Goal: Transaction & Acquisition: Purchase product/service

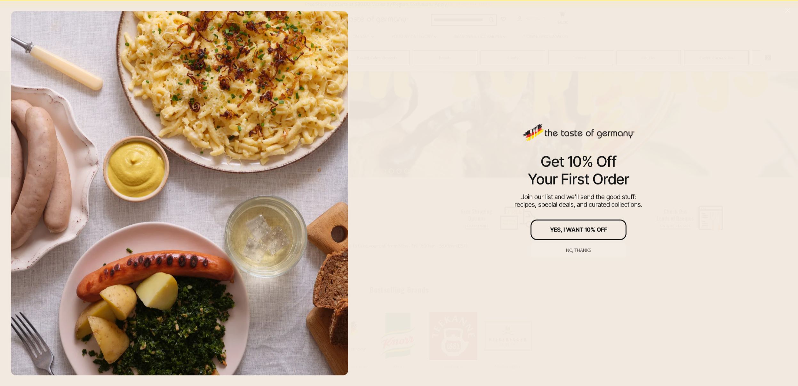
scroll to position [240, 0]
click at [583, 250] on div "No, thanks" at bounding box center [578, 250] width 25 height 4
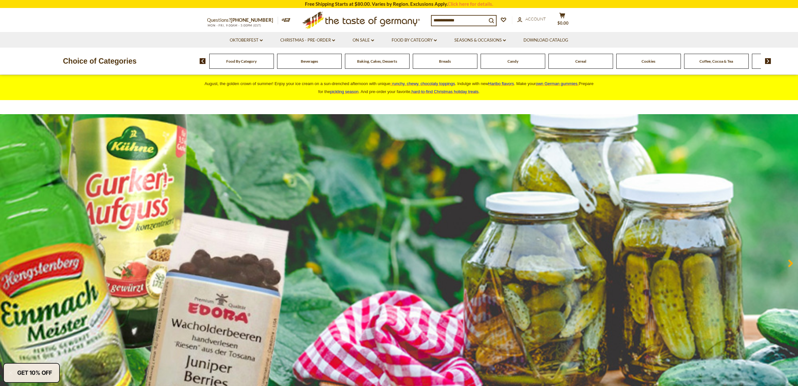
scroll to position [0, 0]
click at [247, 62] on span "Food By Category" at bounding box center [241, 61] width 30 height 5
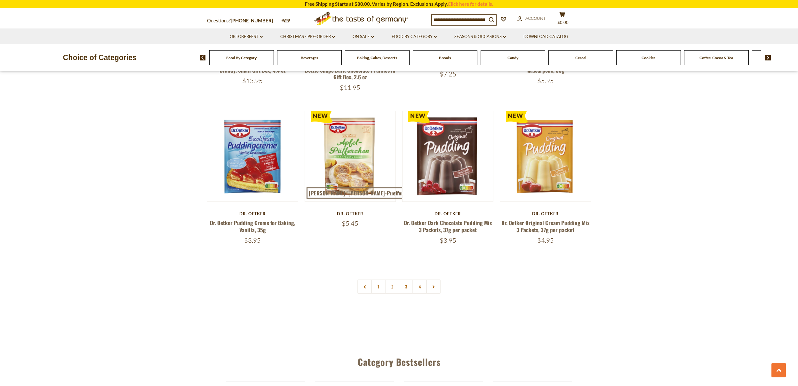
scroll to position [1292, 0]
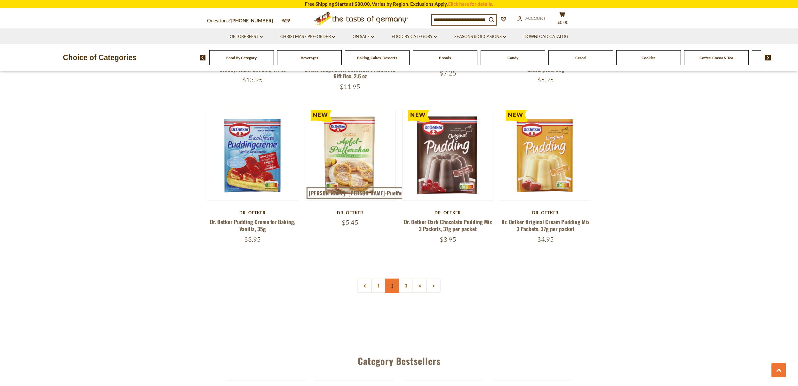
click at [389, 279] on link "2" at bounding box center [392, 286] width 14 height 14
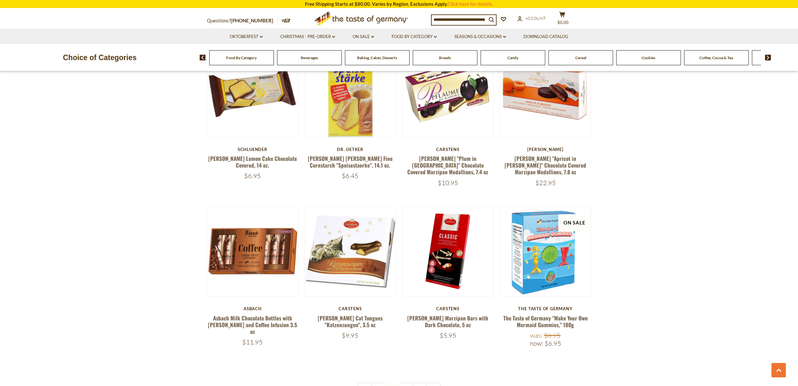
scroll to position [1203, 0]
click at [405, 382] on link "3" at bounding box center [406, 389] width 14 height 14
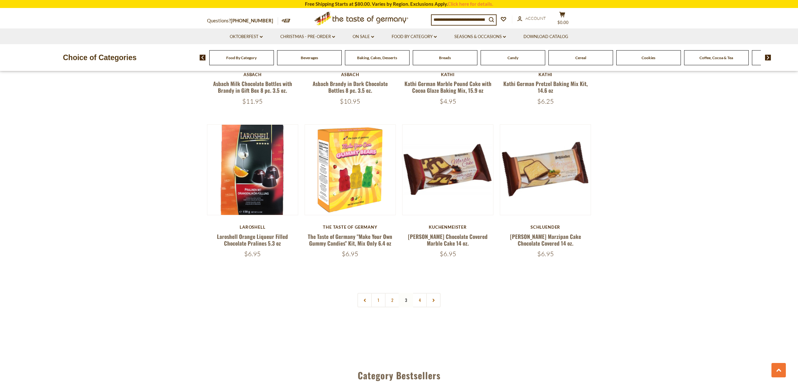
scroll to position [1266, 0]
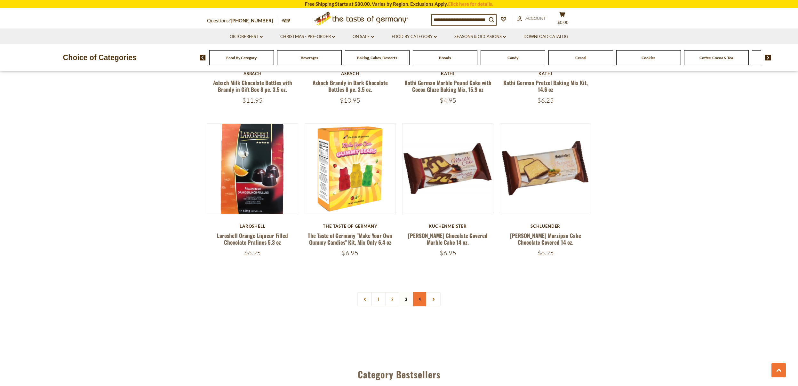
click at [421, 292] on link "4" at bounding box center [420, 299] width 14 height 14
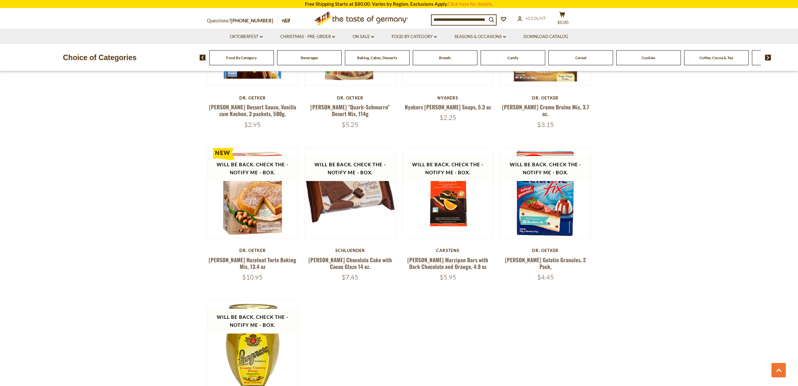
scroll to position [625, 0]
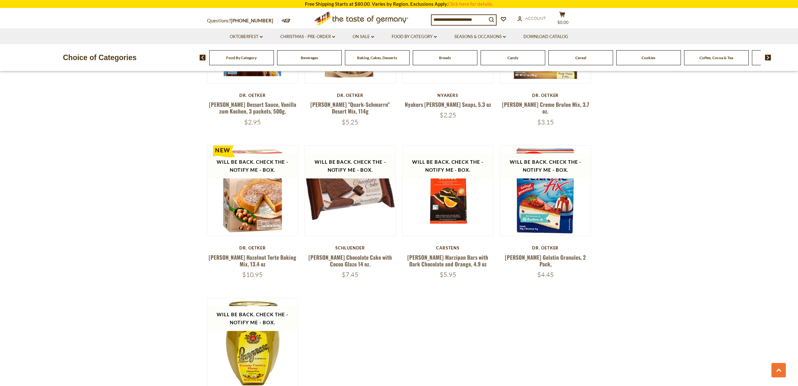
click at [220, 253] on link "[PERSON_NAME] Hazelnut Torte Baking Mix, 13.4 oz" at bounding box center [253, 260] width 88 height 15
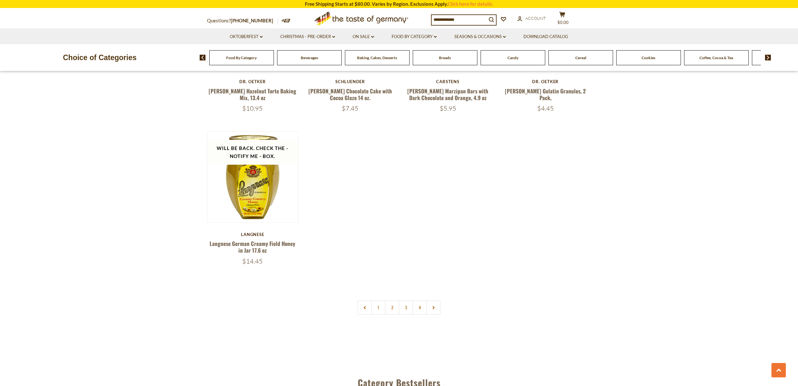
scroll to position [792, 0]
click at [434, 302] on link at bounding box center [433, 307] width 14 height 14
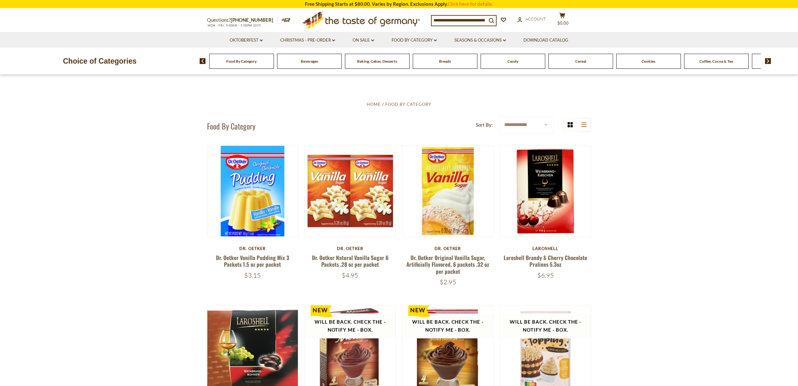
click at [274, 63] on div "Breads" at bounding box center [241, 61] width 65 height 15
click at [274, 62] on div "Breads" at bounding box center [241, 61] width 65 height 15
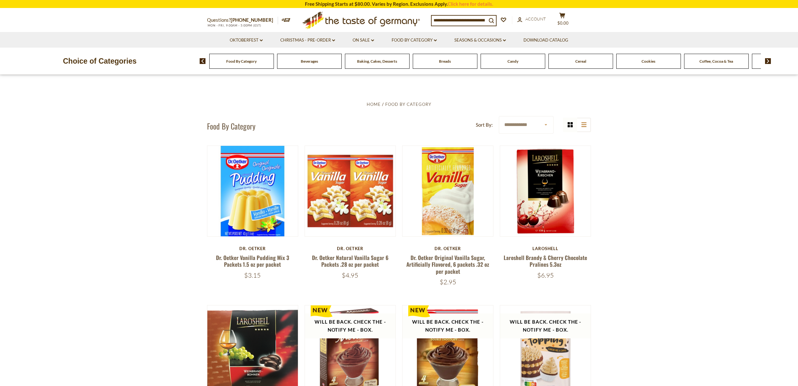
click at [446, 63] on span "Breads" at bounding box center [445, 61] width 12 height 5
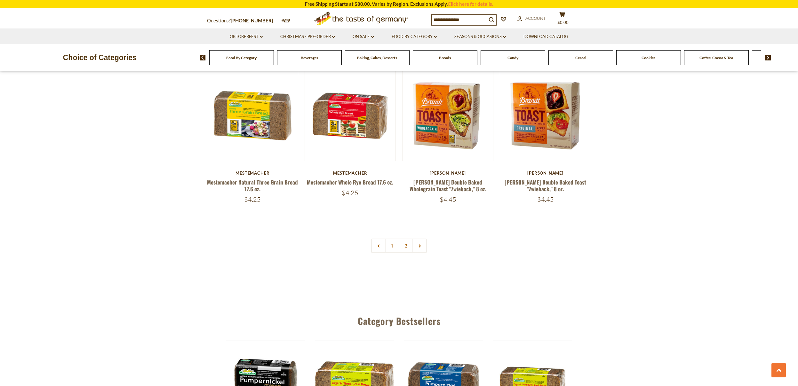
scroll to position [1505, 0]
click at [405, 242] on link "2" at bounding box center [406, 245] width 14 height 14
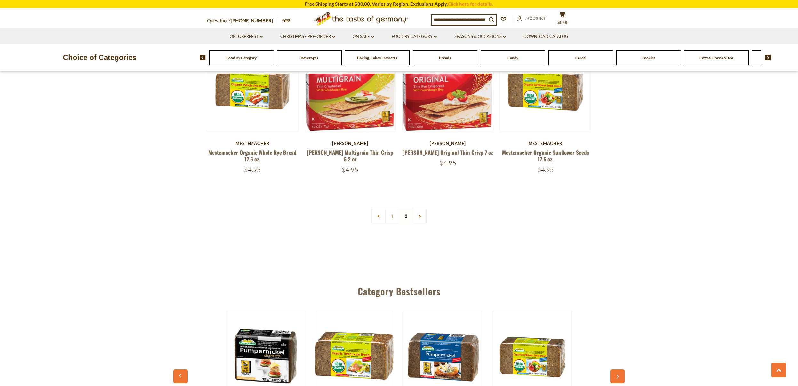
scroll to position [930, 0]
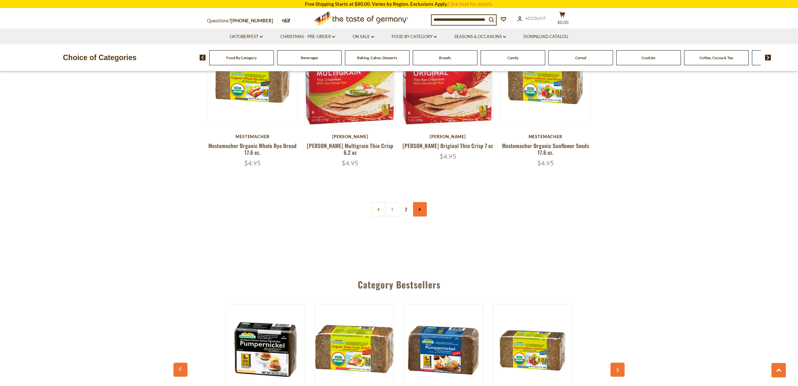
click at [419, 208] on use at bounding box center [420, 209] width 2 height 3
